Goal: Check status

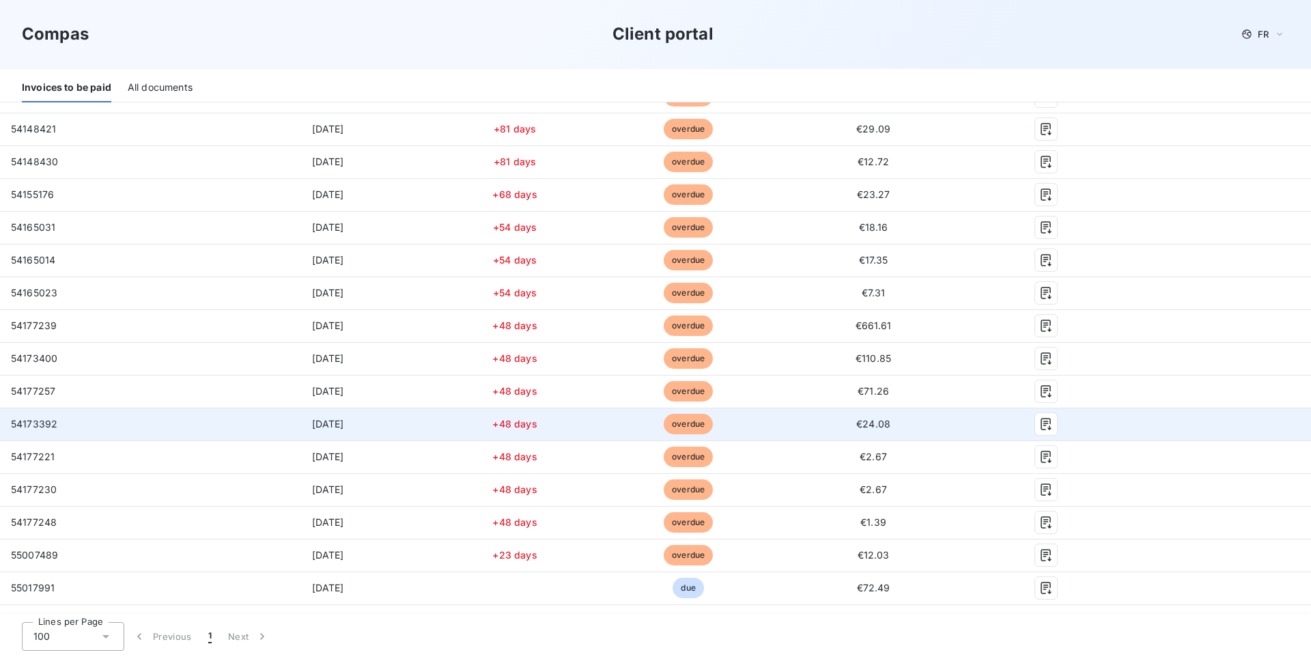
scroll to position [408, 0]
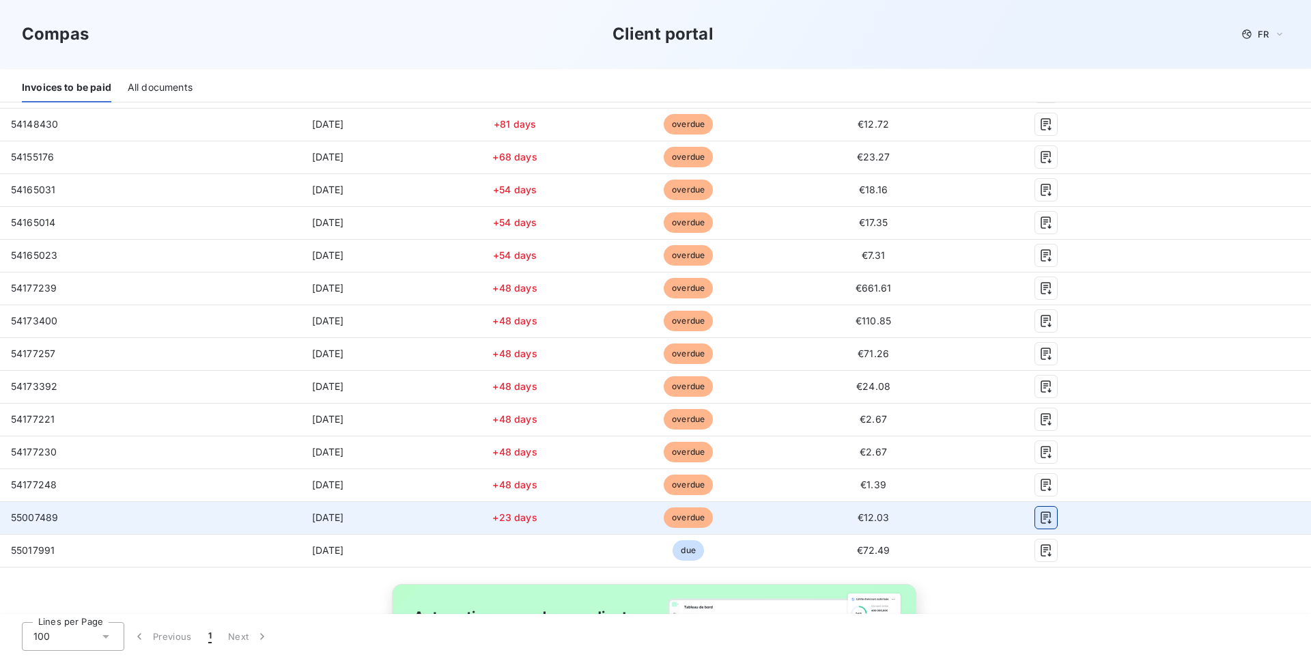
click at [1039, 517] on icon "button" at bounding box center [1046, 518] width 14 height 14
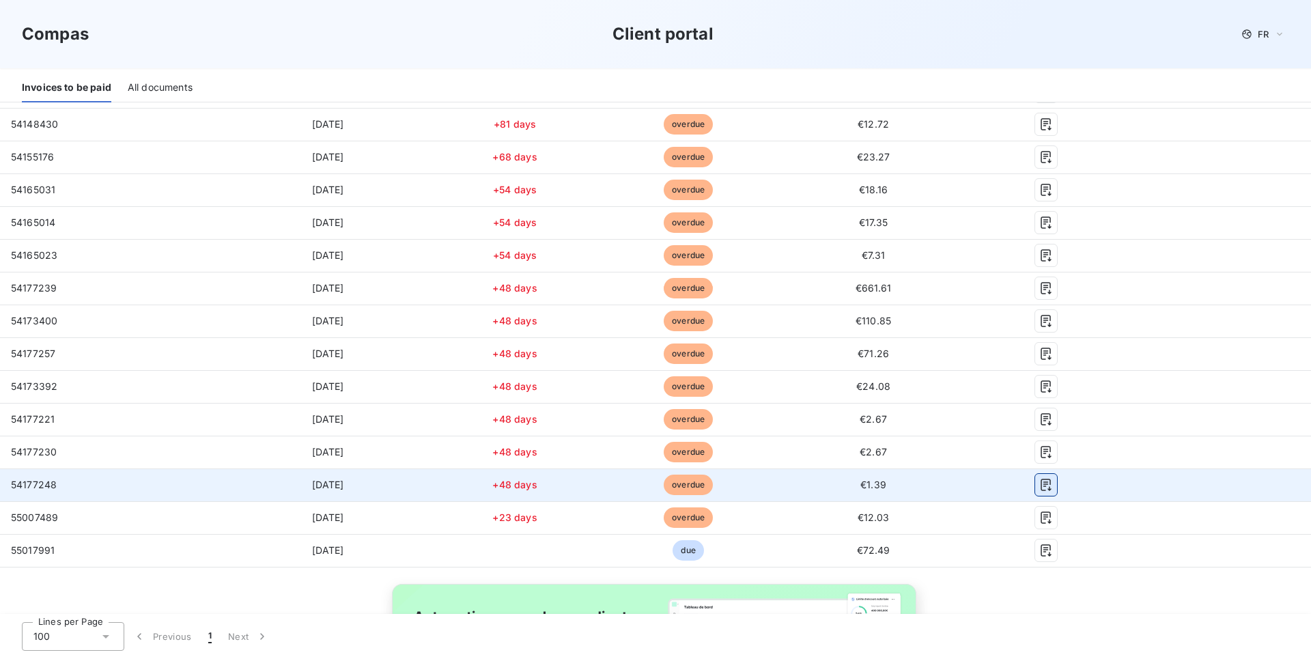
click at [1039, 485] on icon "button" at bounding box center [1046, 485] width 14 height 14
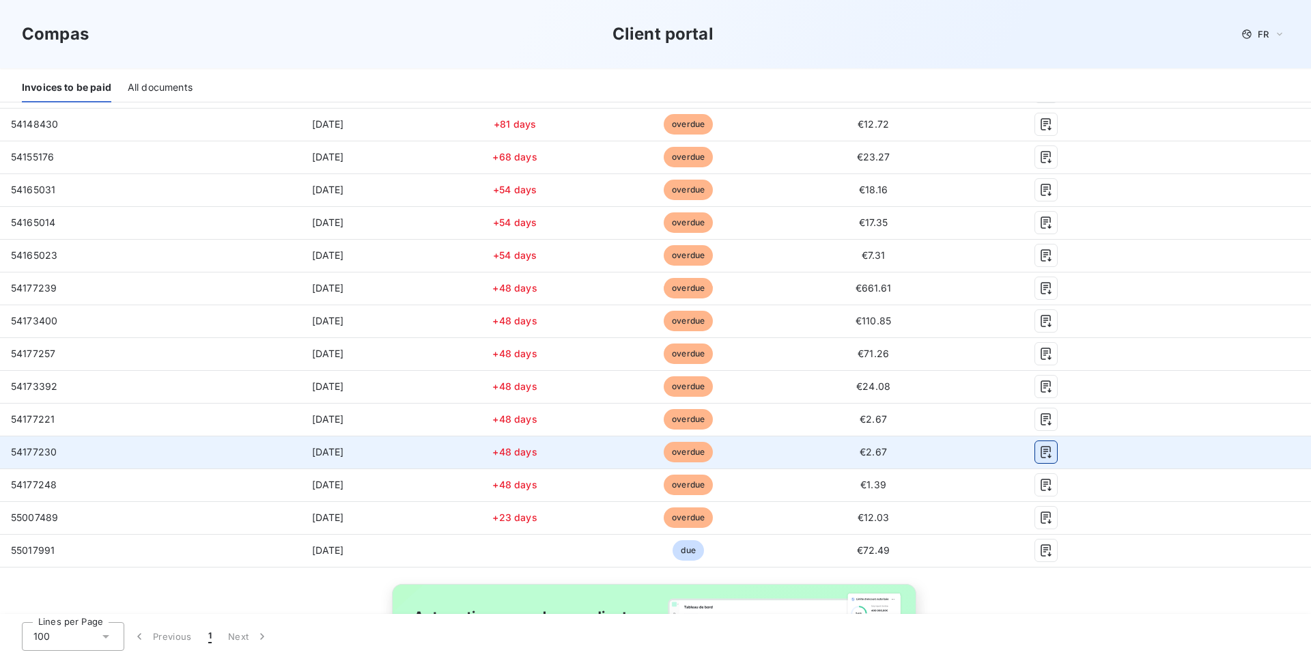
click at [1040, 451] on icon "button" at bounding box center [1045, 452] width 10 height 12
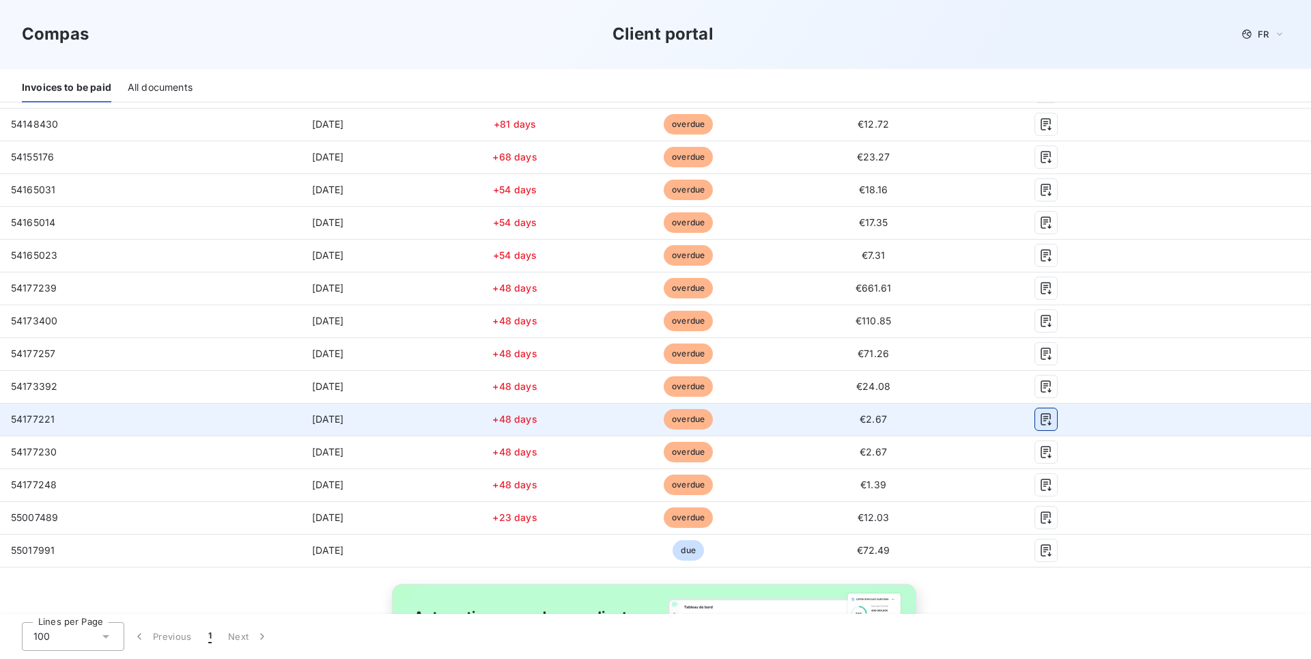
click at [1039, 420] on icon "button" at bounding box center [1046, 419] width 14 height 14
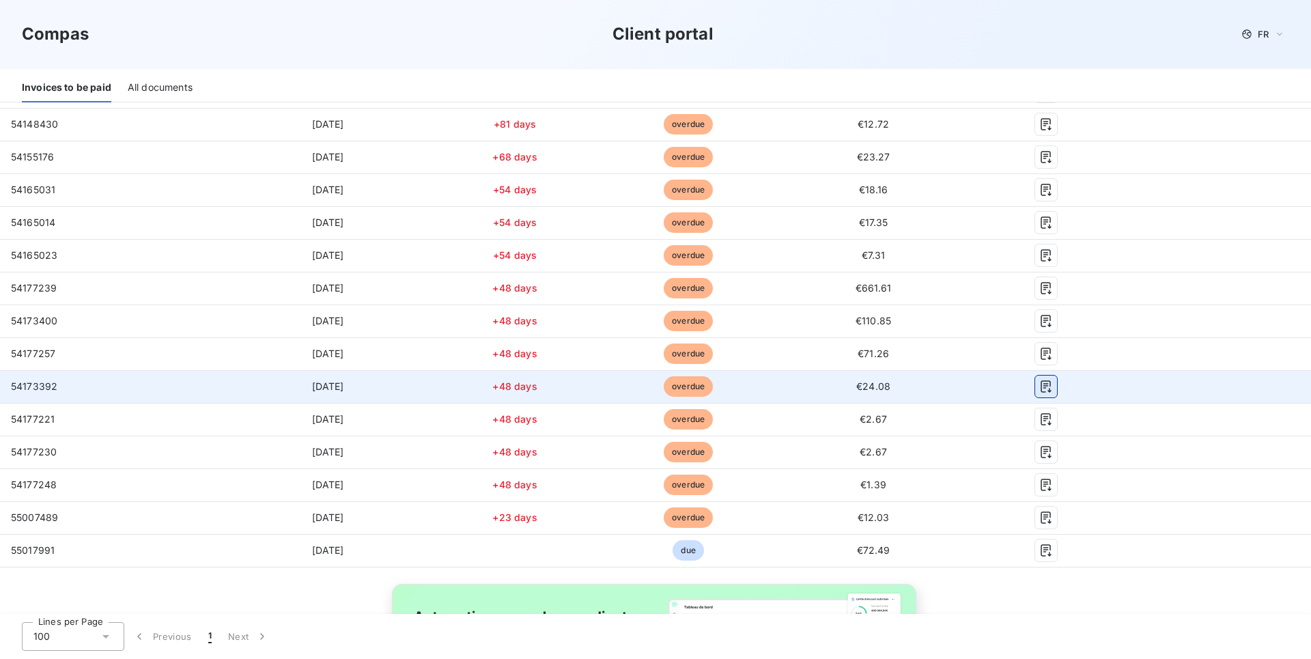
click at [1041, 386] on icon "button" at bounding box center [1046, 387] width 14 height 14
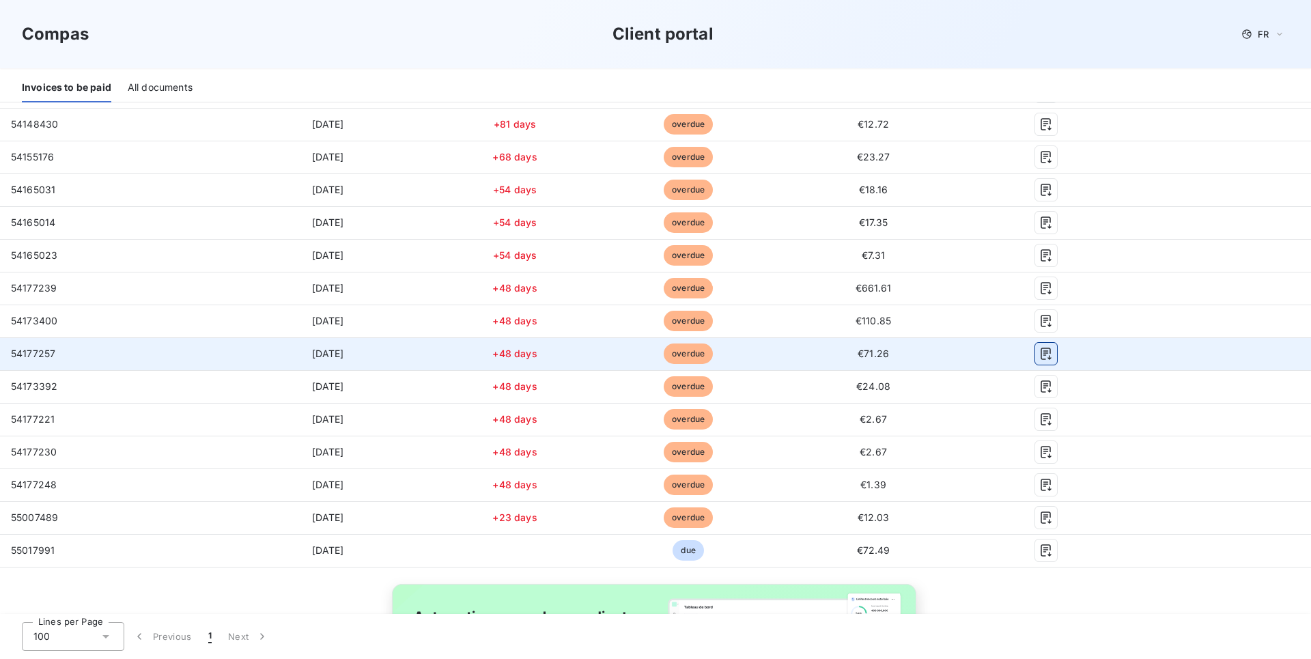
click at [1039, 354] on icon "button" at bounding box center [1046, 354] width 14 height 14
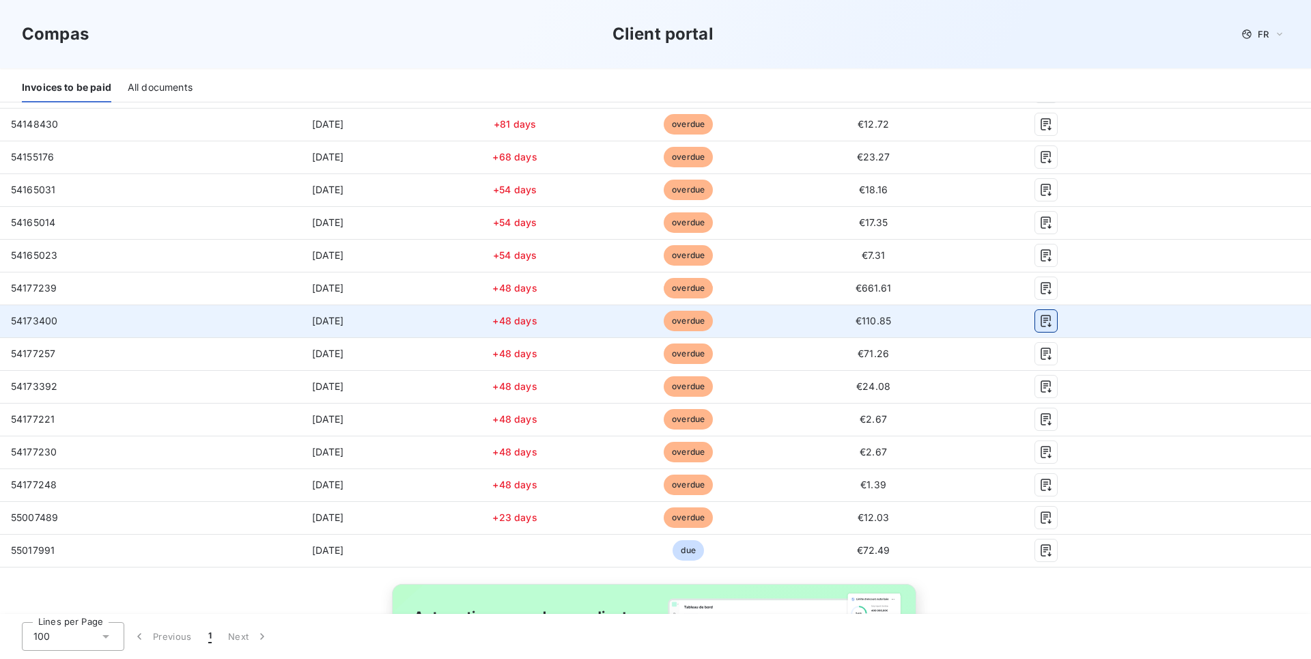
click at [1041, 319] on icon "button" at bounding box center [1046, 321] width 14 height 14
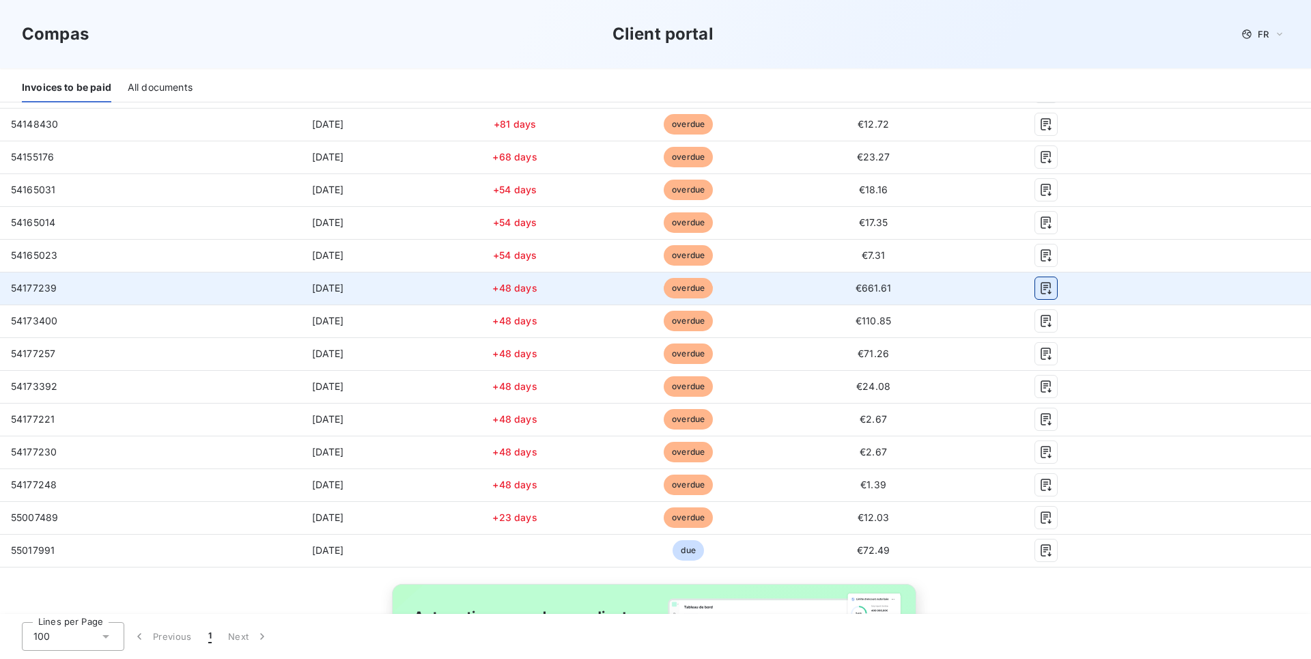
click at [1039, 281] on icon "button" at bounding box center [1046, 288] width 14 height 14
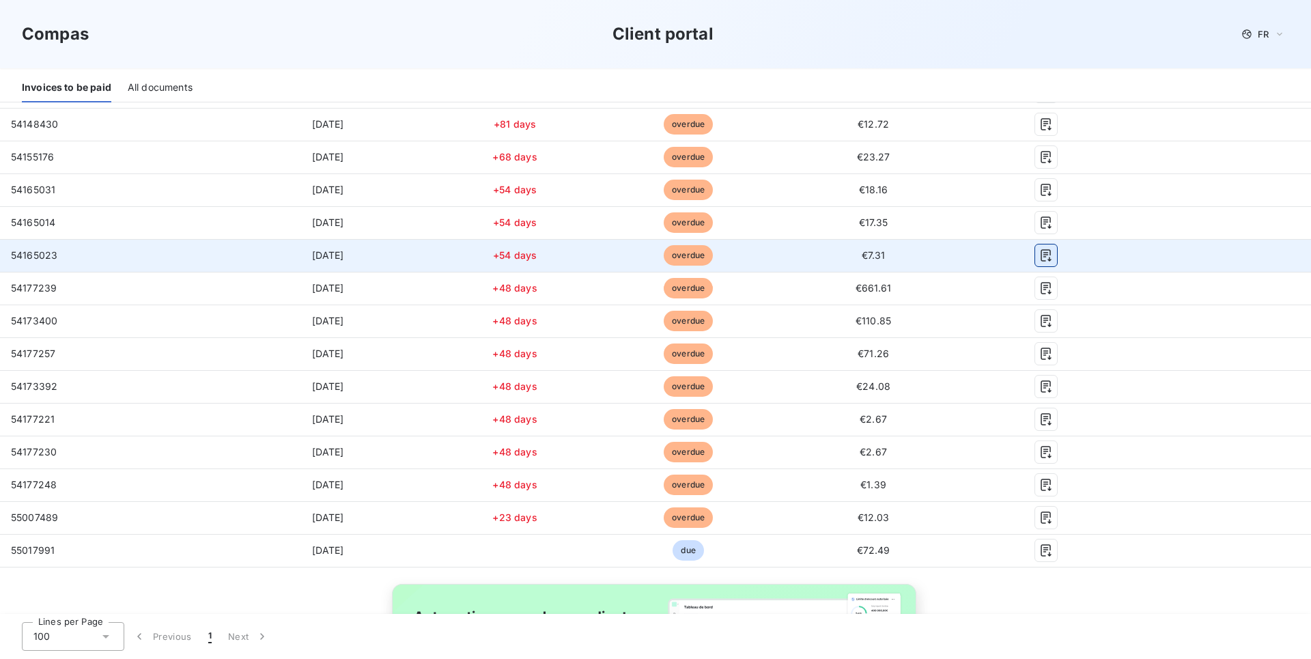
click at [1039, 251] on icon "button" at bounding box center [1046, 255] width 14 height 14
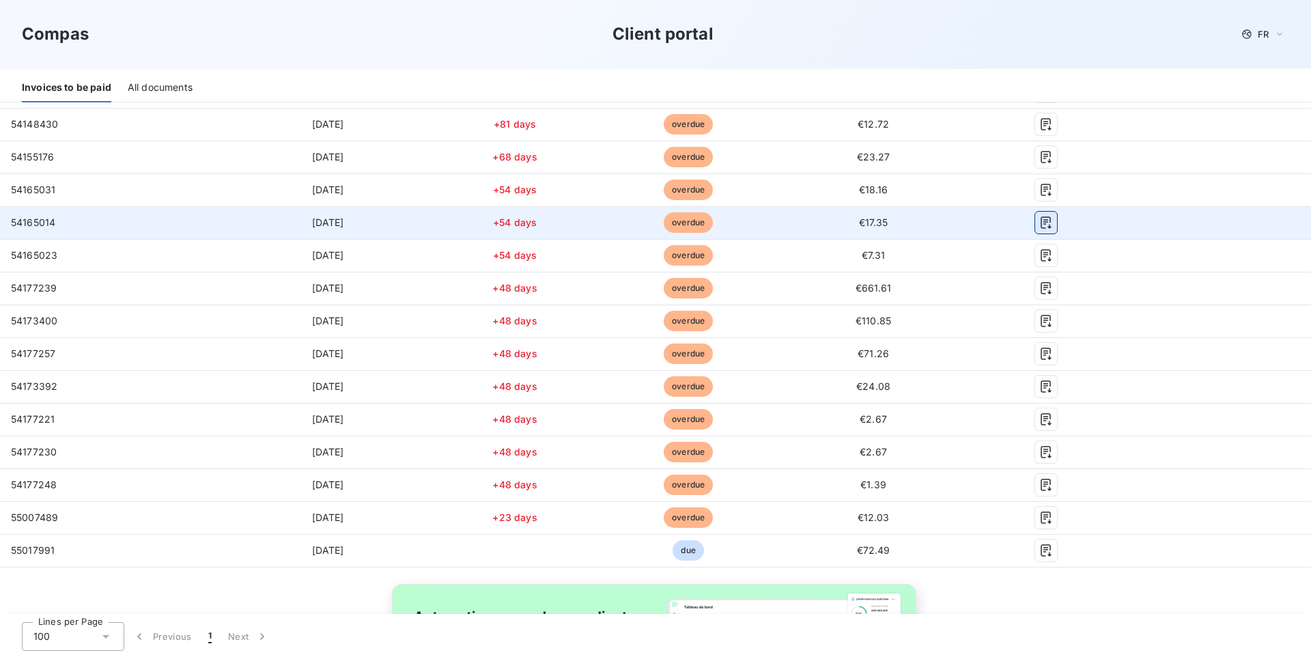
click at [1040, 220] on icon "button" at bounding box center [1045, 222] width 10 height 12
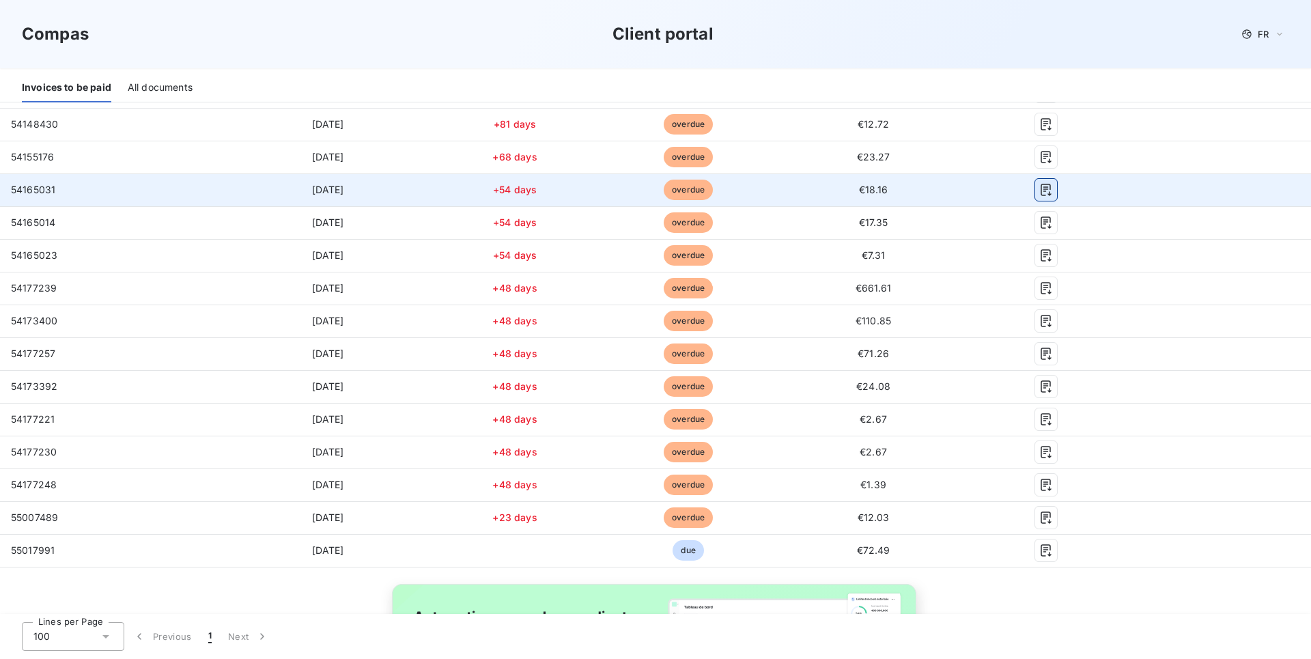
click at [1041, 197] on button "button" at bounding box center [1046, 190] width 22 height 22
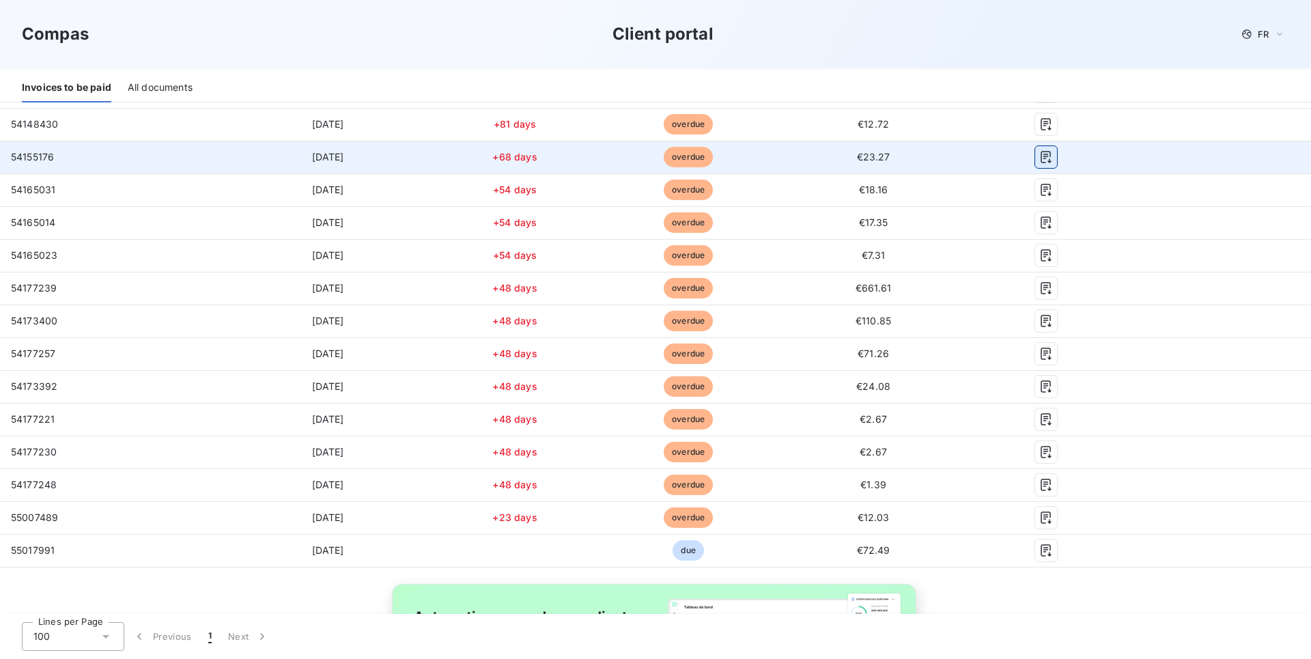
click at [1039, 154] on icon "button" at bounding box center [1046, 157] width 14 height 14
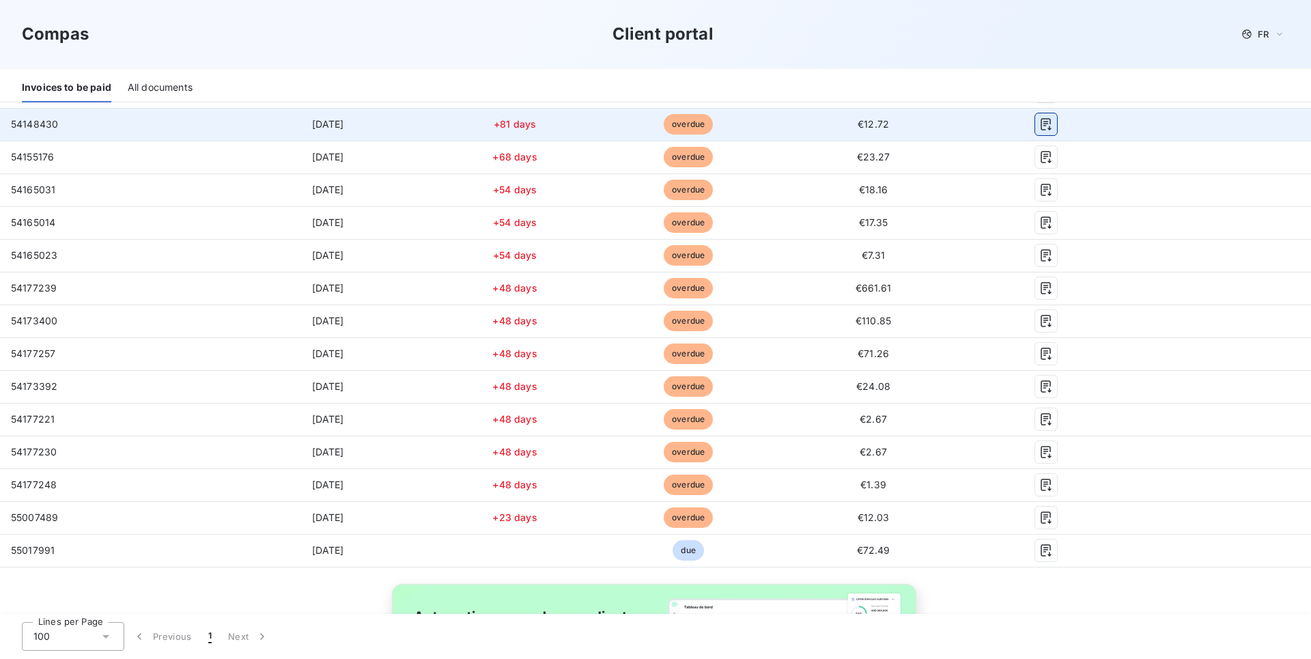
click at [1039, 128] on icon "button" at bounding box center [1046, 124] width 14 height 14
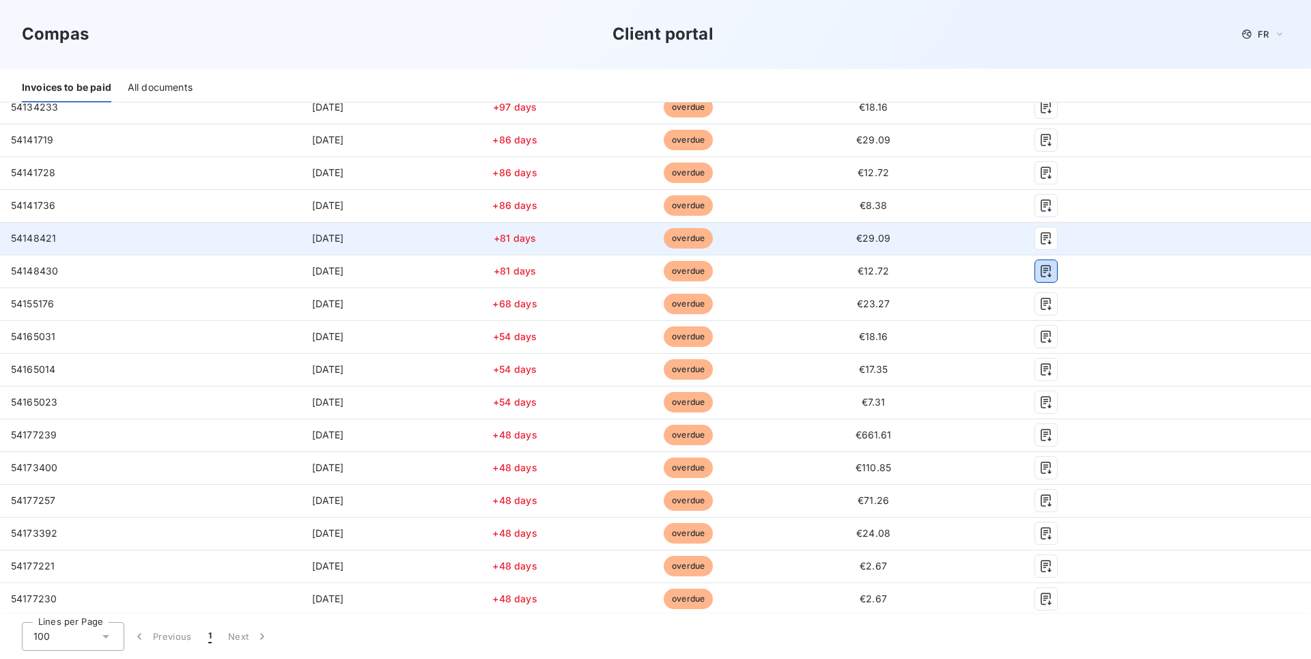
scroll to position [259, 0]
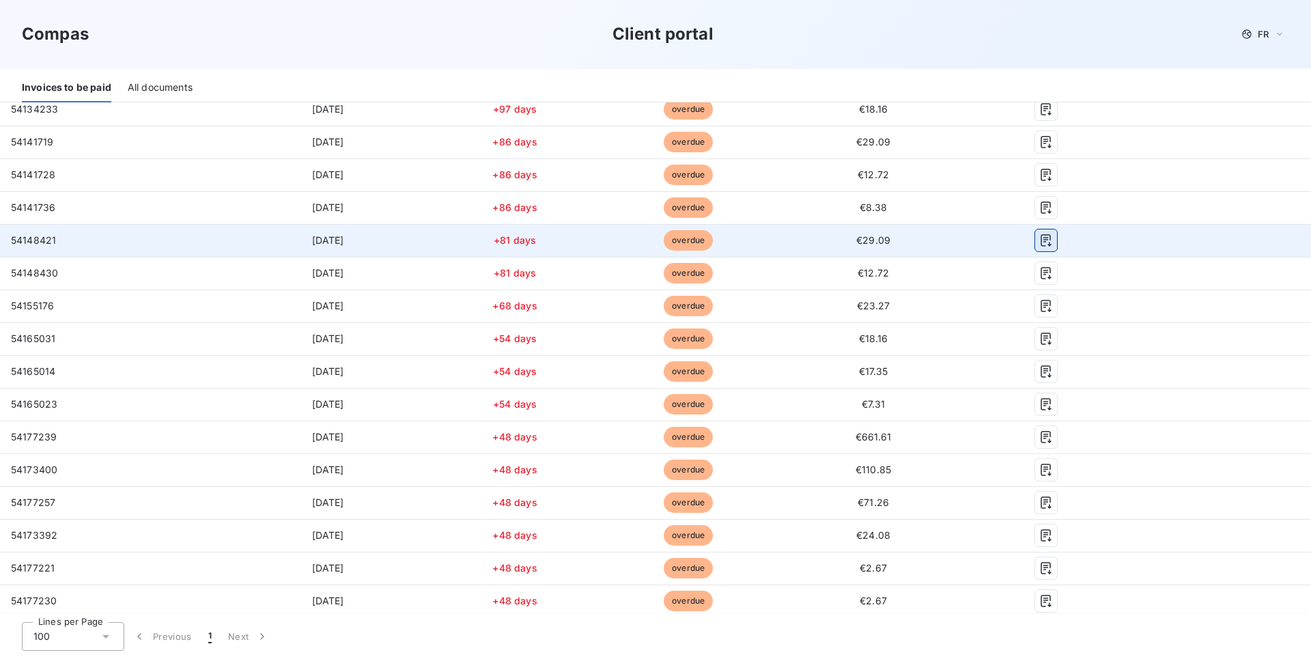
click at [1041, 240] on icon "button" at bounding box center [1046, 240] width 14 height 14
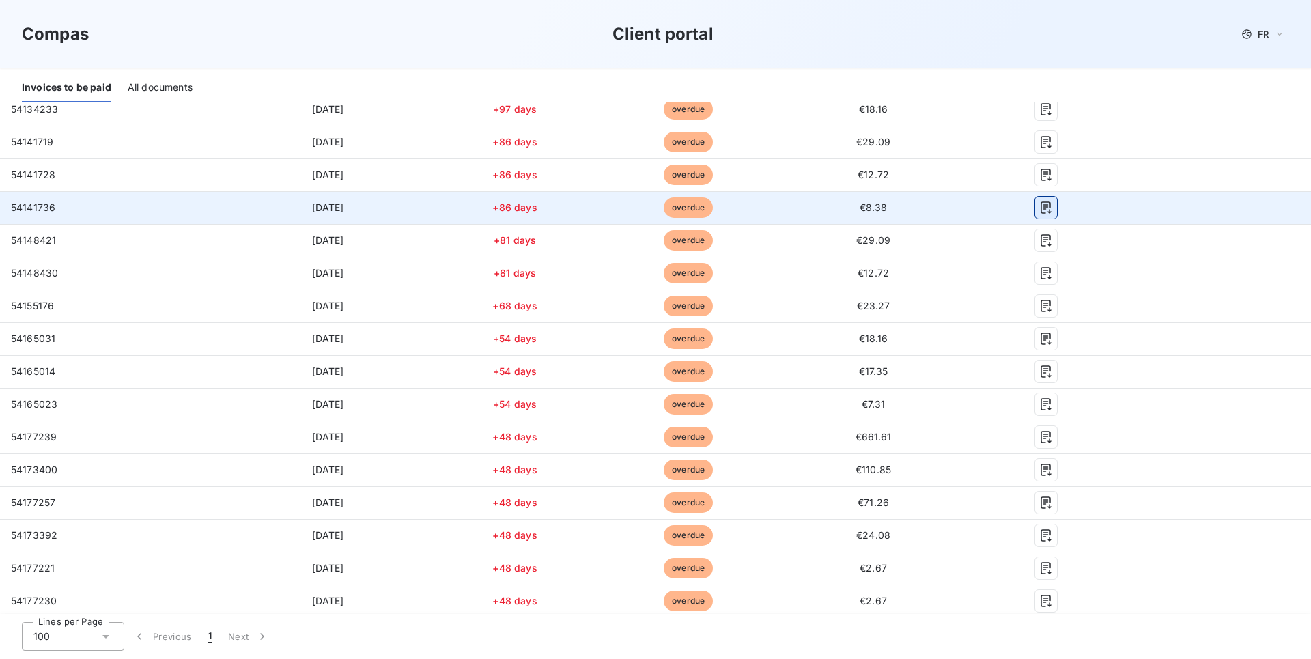
click at [1040, 205] on icon "button" at bounding box center [1045, 207] width 10 height 12
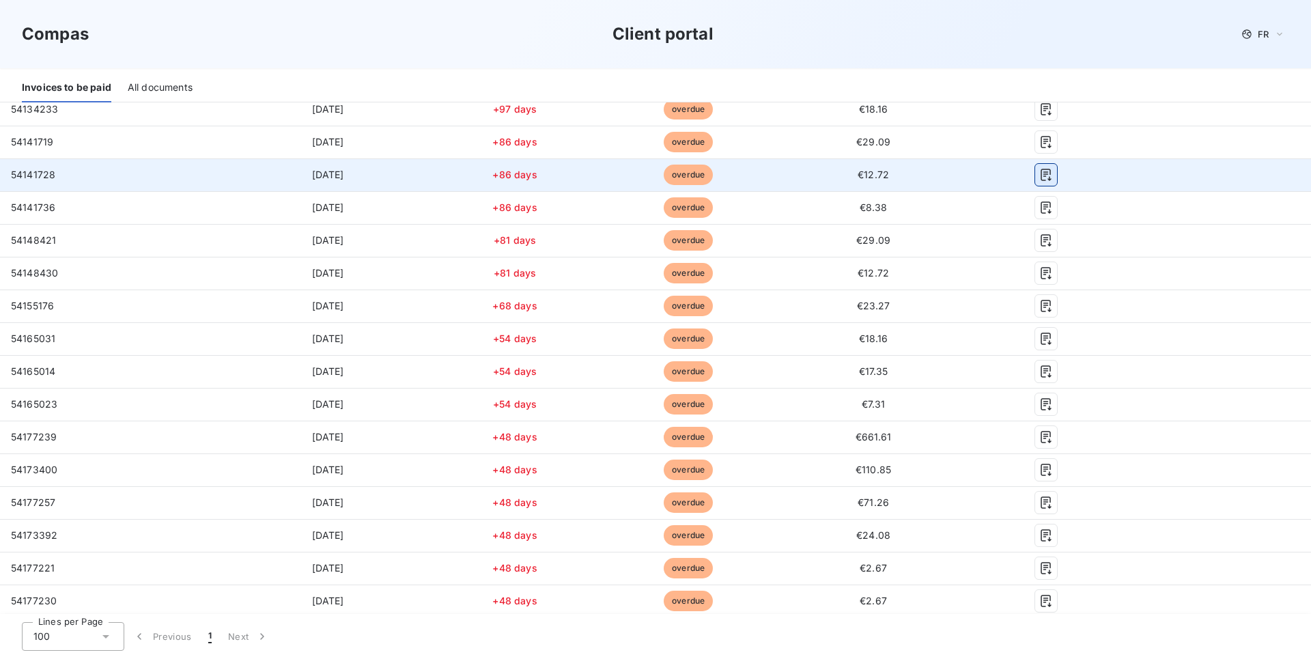
click at [1040, 172] on icon "button" at bounding box center [1045, 175] width 10 height 12
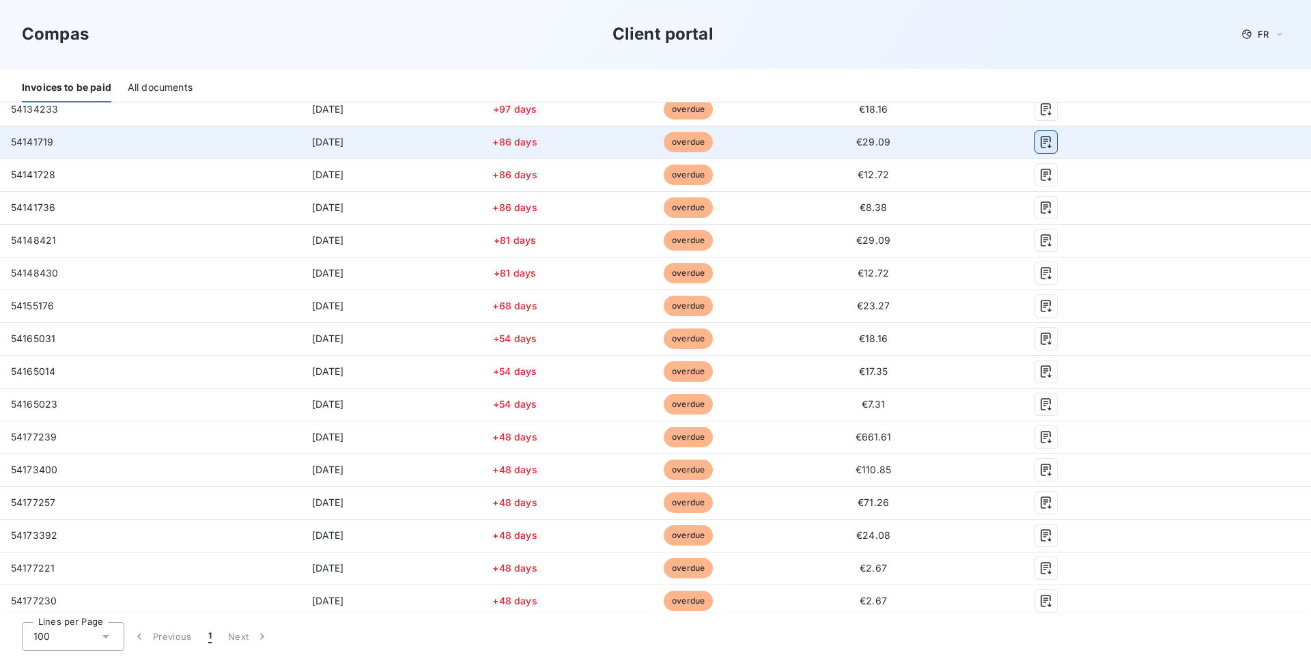
click at [1035, 135] on button "button" at bounding box center [1046, 142] width 22 height 22
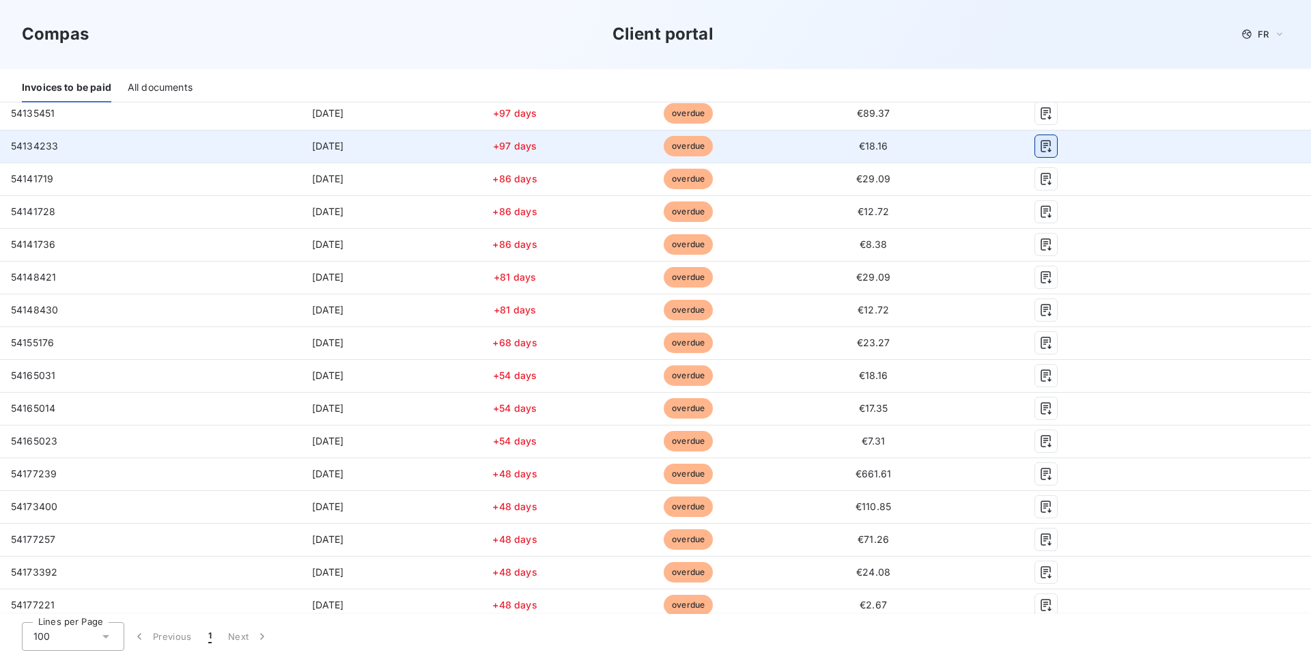
click at [1040, 145] on icon "button" at bounding box center [1045, 146] width 10 height 12
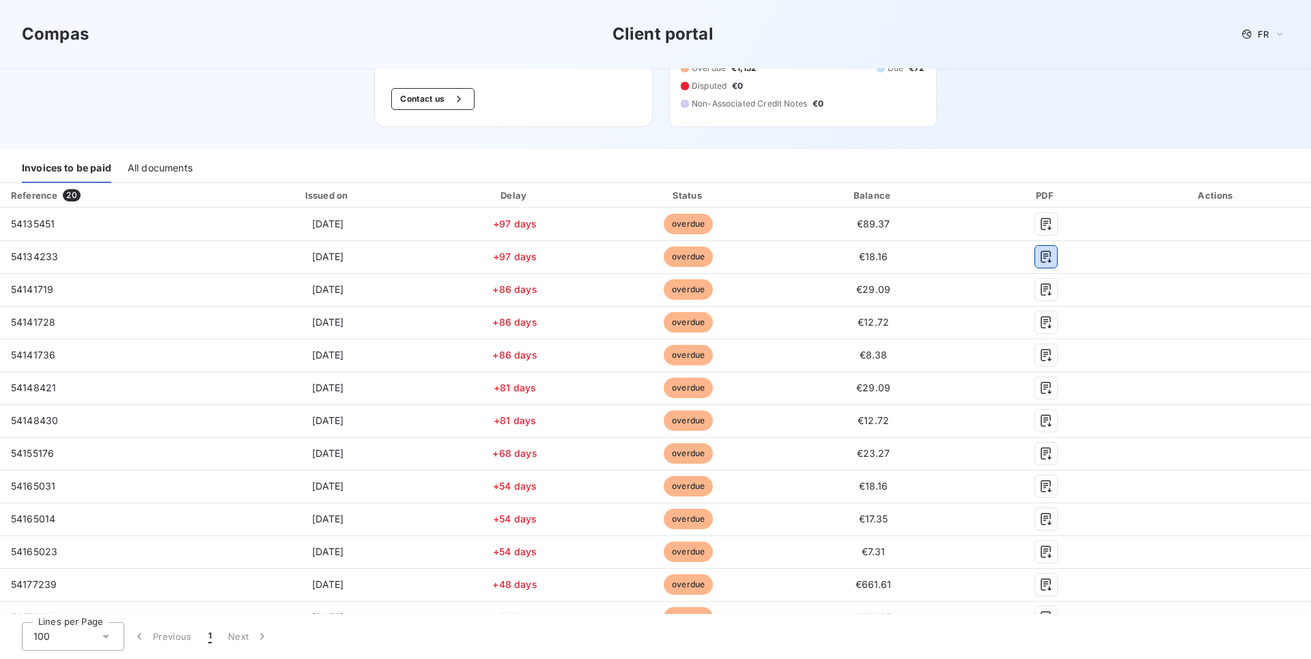
scroll to position [111, 0]
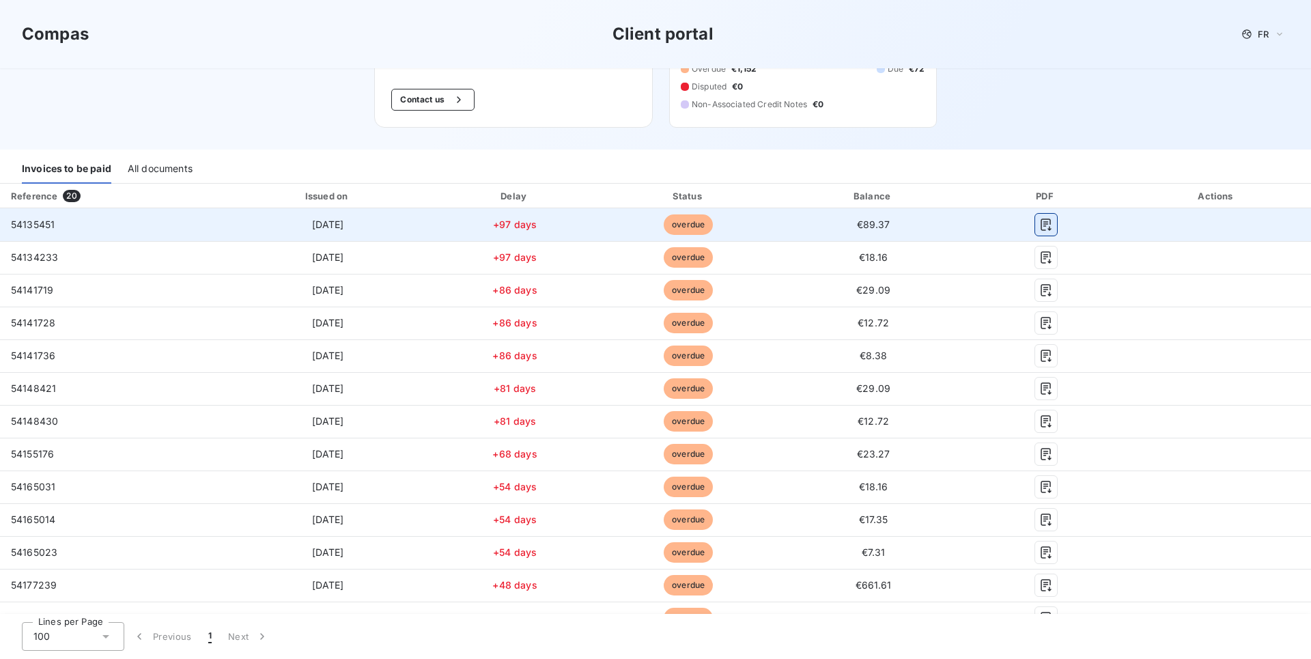
click at [1039, 223] on icon "button" at bounding box center [1046, 225] width 14 height 14
